Goal: Task Accomplishment & Management: Complete application form

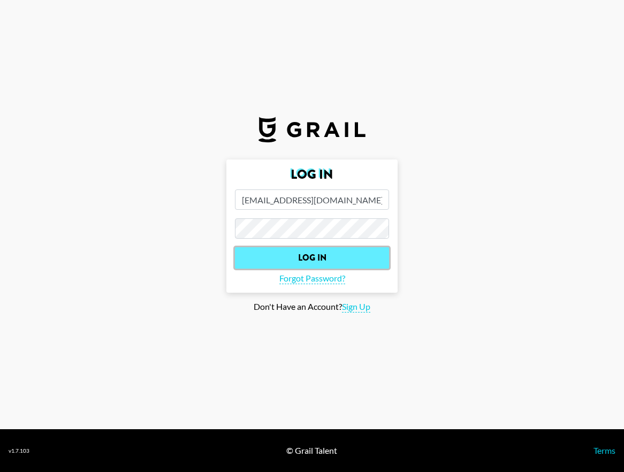
click at [266, 260] on input "Log In" at bounding box center [312, 257] width 154 height 21
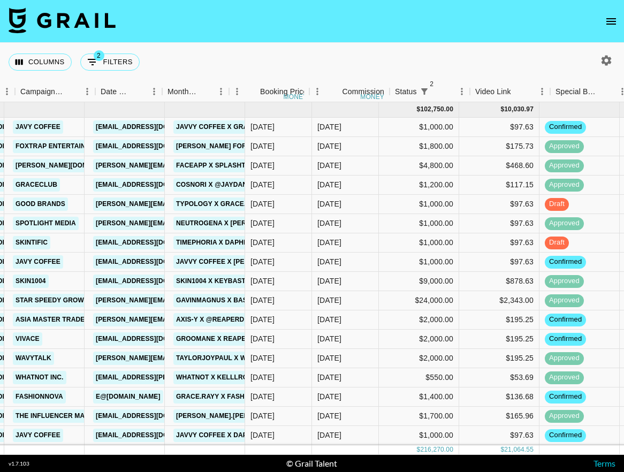
scroll to position [0, 760]
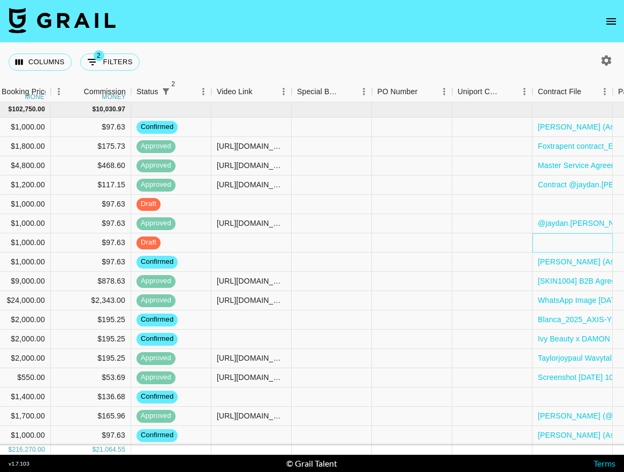
click at [564, 245] on div at bounding box center [573, 242] width 80 height 19
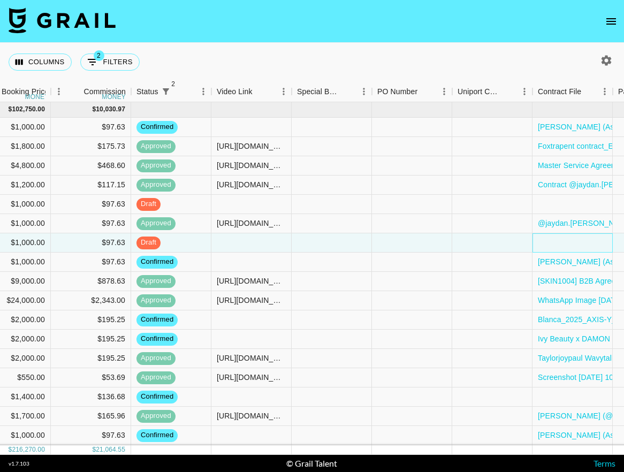
click at [564, 245] on div at bounding box center [573, 242] width 80 height 19
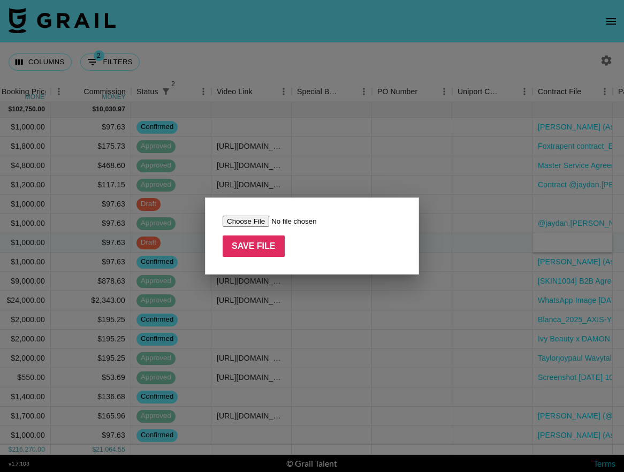
click at [254, 222] on input "file" at bounding box center [290, 221] width 135 height 11
type input "C:\fakepath\318 - MOU (@daphnunez)_Sept_TP.pdf"
click at [250, 246] on input "Save File" at bounding box center [254, 246] width 62 height 21
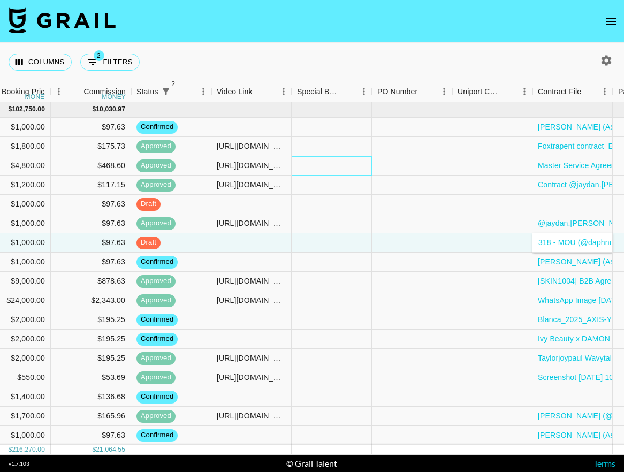
click at [352, 172] on div at bounding box center [332, 165] width 80 height 19
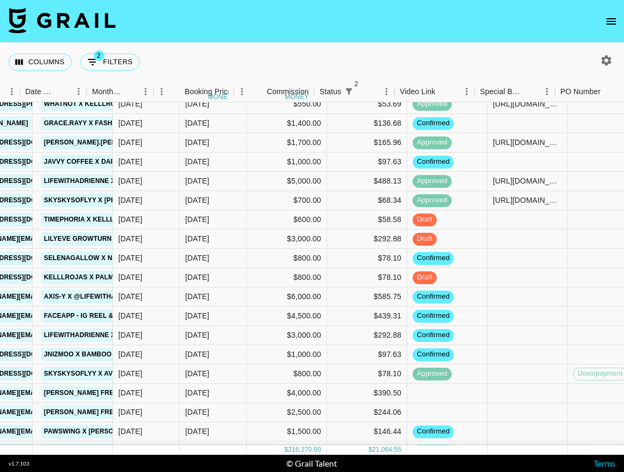
scroll to position [274, 203]
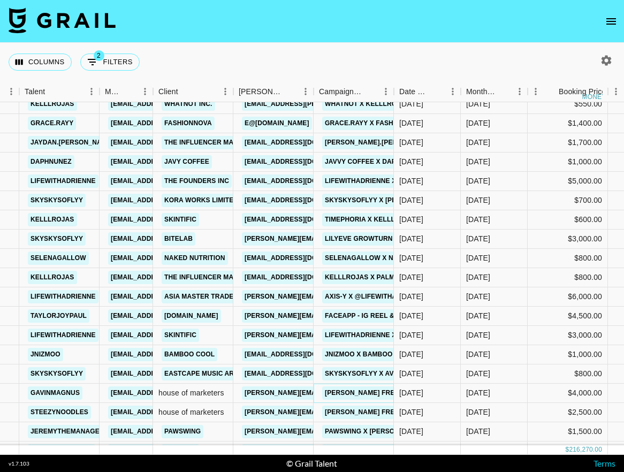
click at [344, 394] on link "[PERSON_NAME] FREELY" at bounding box center [365, 393] width 87 height 13
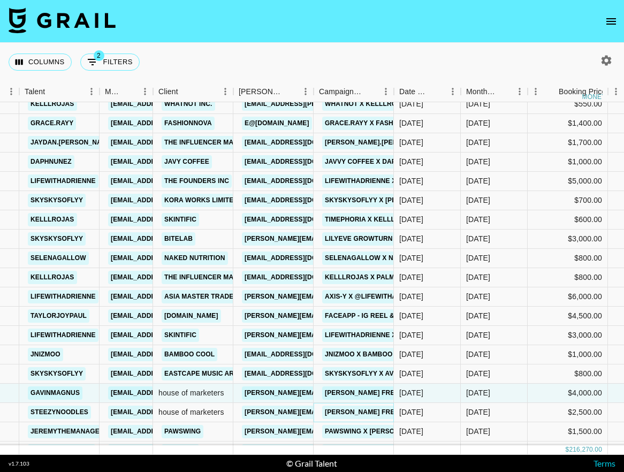
click at [355, 414] on link "[PERSON_NAME] FREELY" at bounding box center [365, 412] width 87 height 13
